Goal: Check status: Check status

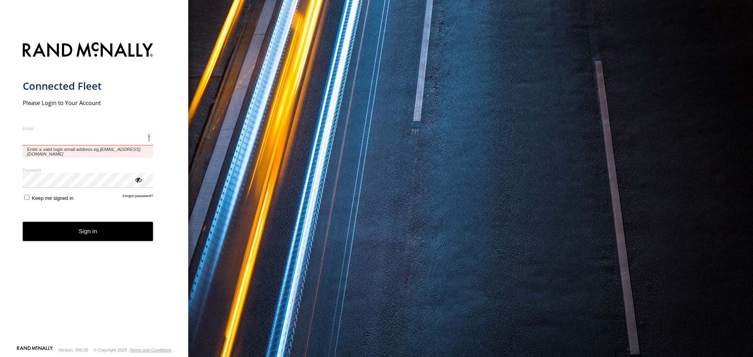
click at [49, 137] on input "Email" at bounding box center [88, 138] width 131 height 14
type input "**********"
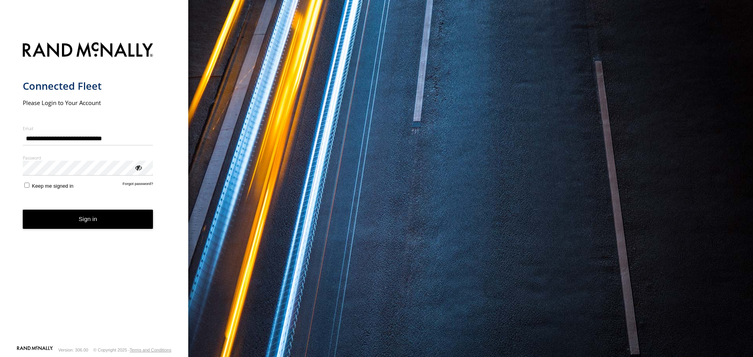
click at [100, 220] on button "Sign in" at bounding box center [88, 219] width 131 height 19
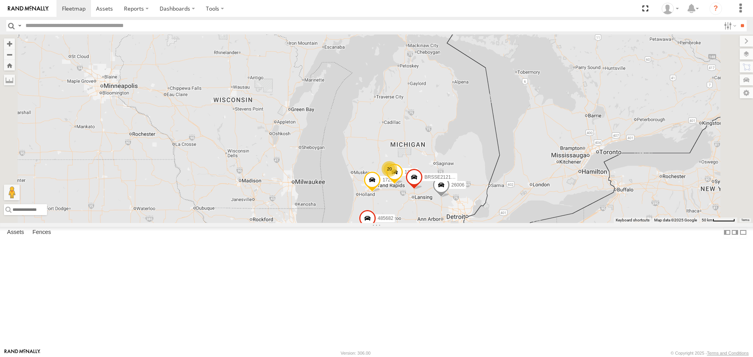
drag, startPoint x: 514, startPoint y: 117, endPoint x: 503, endPoint y: 185, distance: 68.7
click at [503, 185] on div "2 1721 26006 7 1289 20 485682 BRSSE21210918156012" at bounding box center [376, 129] width 753 height 188
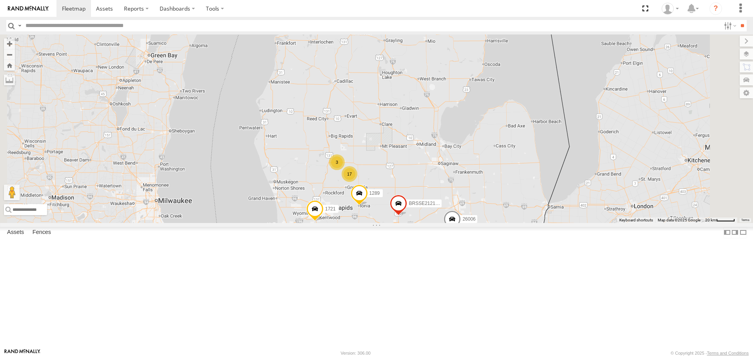
drag, startPoint x: 480, startPoint y: 193, endPoint x: 487, endPoint y: 166, distance: 27.9
click at [487, 166] on div "1721 26006 1289 485682 BRSSE21210918156012 17 3" at bounding box center [376, 129] width 753 height 188
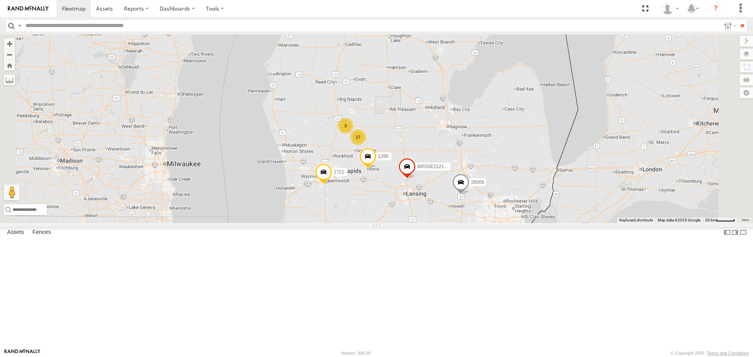
click at [332, 185] on span at bounding box center [323, 174] width 17 height 21
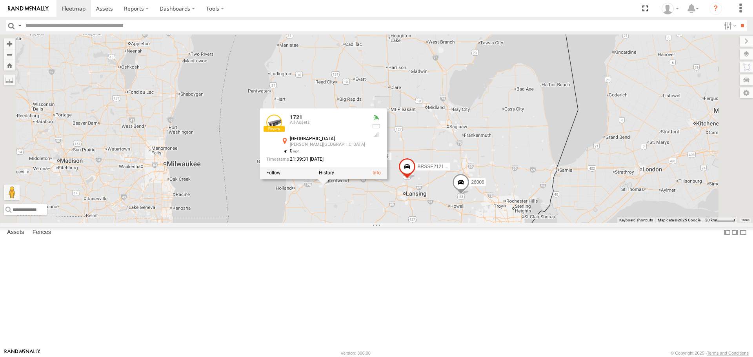
click at [539, 149] on div "1721 26006 1289 485682 BRSSE21210918156012 17 [DATE] All Assets [GEOGRAPHIC_DAT…" at bounding box center [376, 129] width 753 height 188
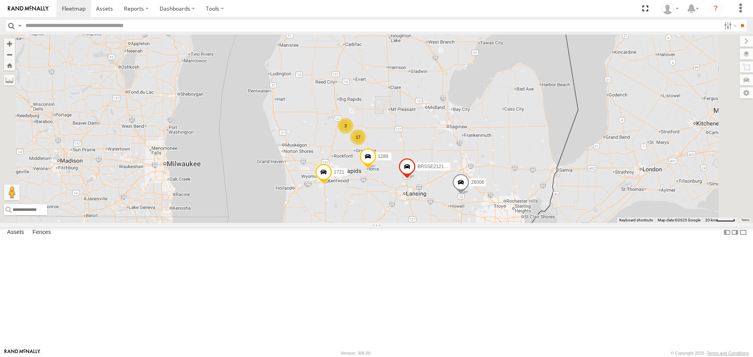
click at [376, 169] on span at bounding box center [367, 158] width 17 height 21
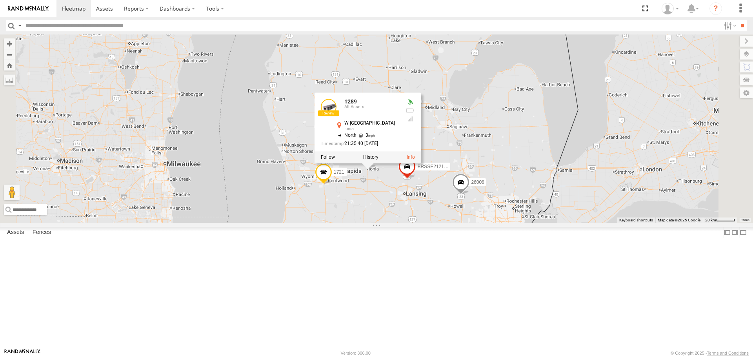
click at [581, 143] on div "1721 26006 1289 485682 BRSSE21210918156012 17 3 7 1289 All Assets W [GEOGRAPHIC…" at bounding box center [376, 129] width 753 height 188
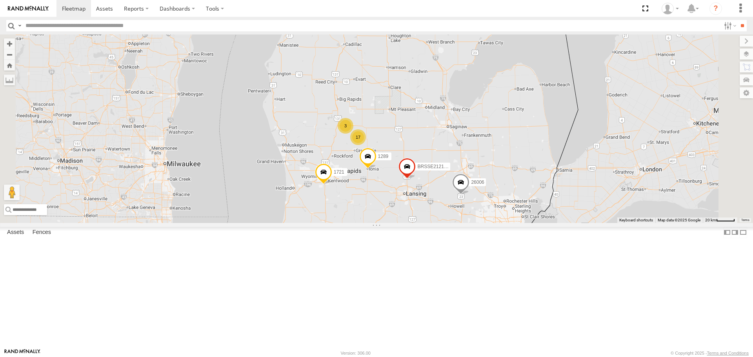
click at [416, 180] on span at bounding box center [406, 168] width 17 height 21
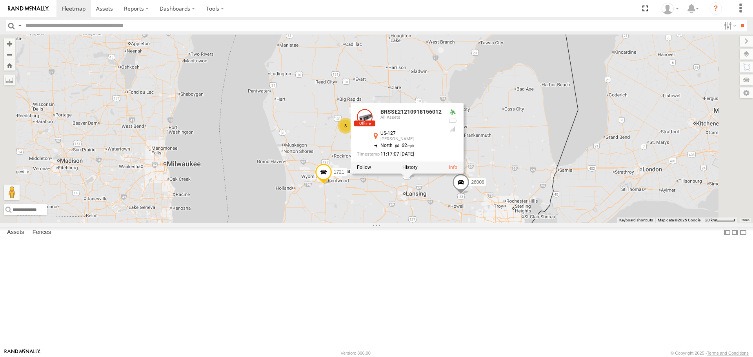
click at [469, 195] on span at bounding box center [460, 184] width 17 height 21
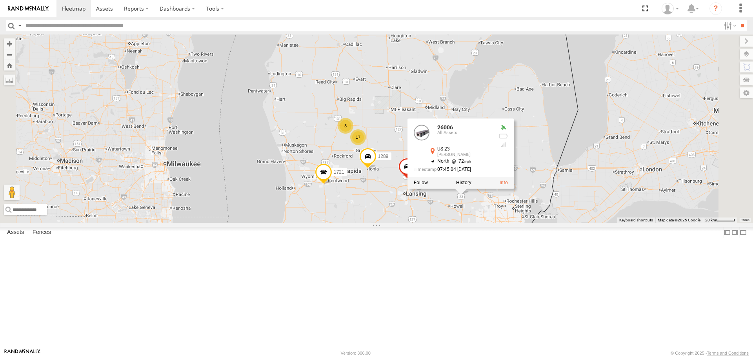
click at [513, 153] on div "1721 26006 1289 485682 BRSSE21210918156012 17 3 7 26006 All Assets US-23 [PERSO…" at bounding box center [376, 129] width 753 height 188
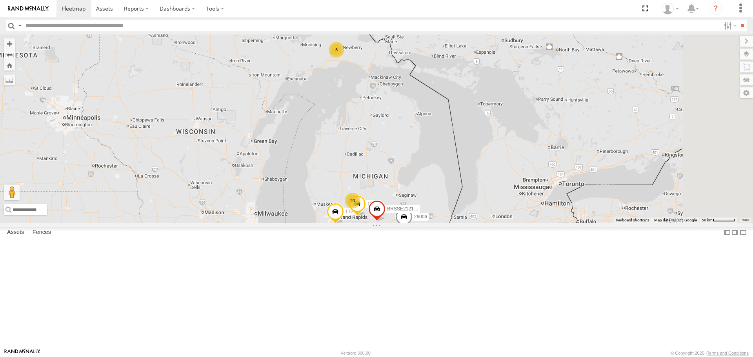
drag, startPoint x: 496, startPoint y: 127, endPoint x: 478, endPoint y: 211, distance: 85.2
click at [478, 214] on div "1721 26006 1289 485682 BRSSE21210918156012 3 7 20" at bounding box center [376, 129] width 753 height 188
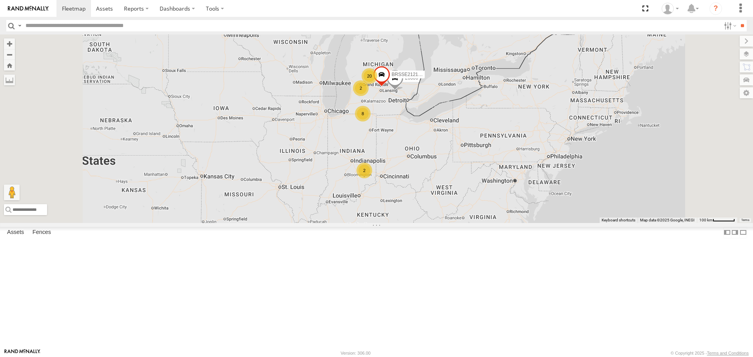
drag, startPoint x: 474, startPoint y: 212, endPoint x: 467, endPoint y: 105, distance: 107.2
click at [467, 105] on div "26006 BRSSE21210918156012 2 2 3 8 20" at bounding box center [376, 129] width 753 height 188
